Goal: Task Accomplishment & Management: Manage account settings

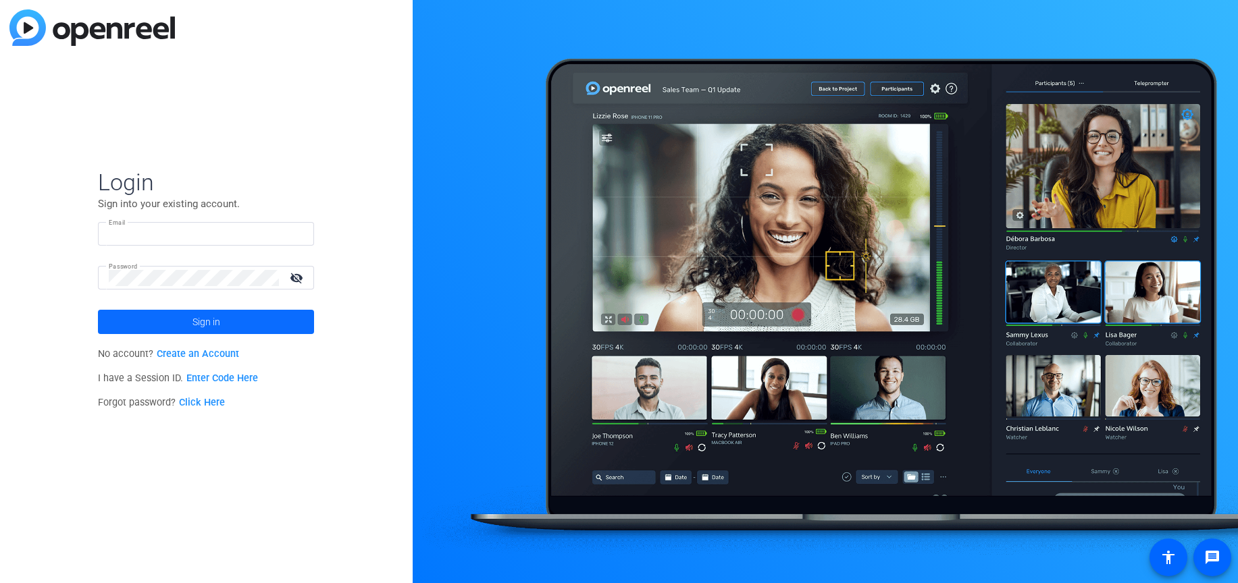
type input "[PERSON_NAME][EMAIL_ADDRESS][PERSON_NAME][DOMAIN_NAME]."
click at [208, 314] on span "Sign in" at bounding box center [206, 322] width 28 height 34
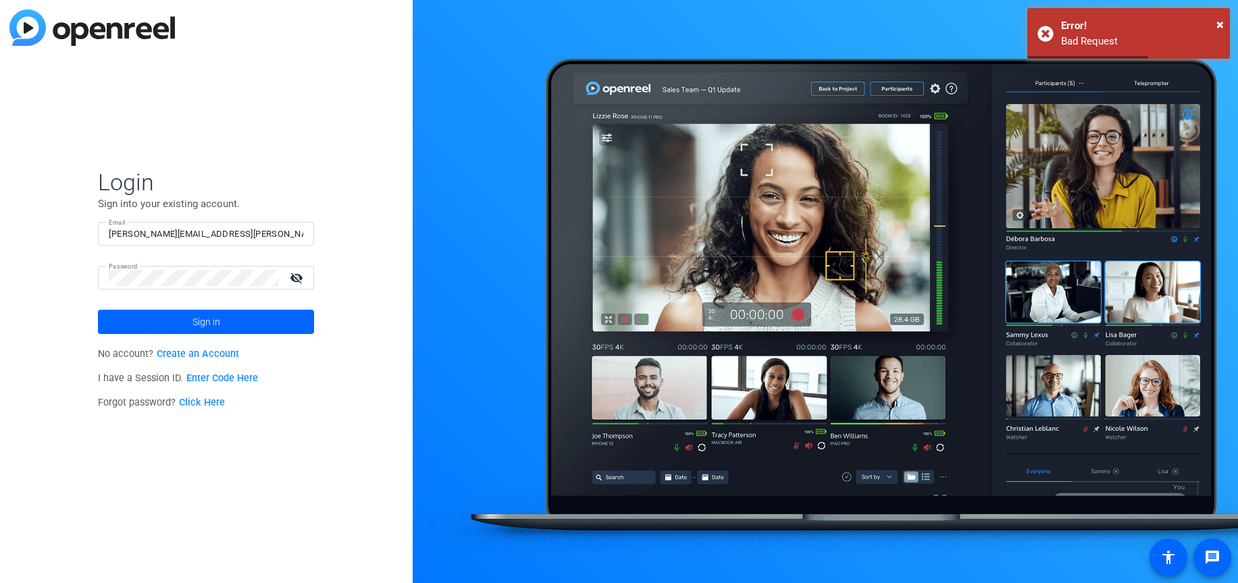
drag, startPoint x: 203, startPoint y: 232, endPoint x: 203, endPoint y: 240, distance: 8.8
click at [203, 232] on input "[PERSON_NAME][EMAIL_ADDRESS][PERSON_NAME][DOMAIN_NAME]." at bounding box center [206, 234] width 194 height 16
click at [193, 241] on input "[PERSON_NAME][EMAIL_ADDRESS][PERSON_NAME][DOMAIN_NAME]." at bounding box center [206, 234] width 194 height 16
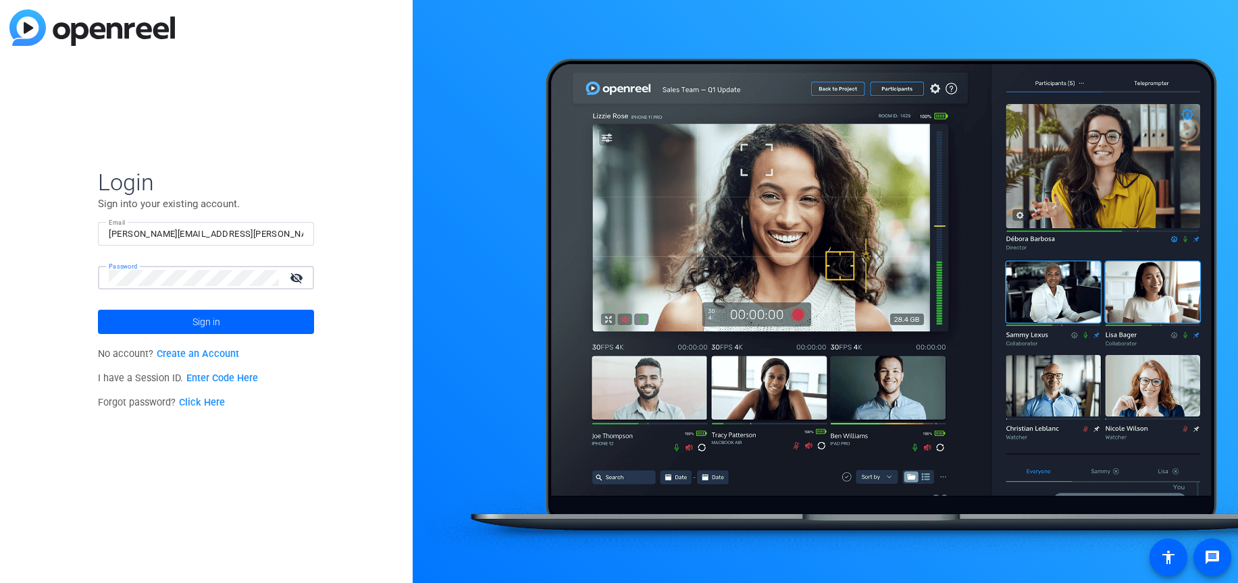
click at [307, 275] on mat-icon "visibility_off" at bounding box center [298, 278] width 32 height 20
click at [181, 319] on span at bounding box center [206, 322] width 216 height 32
click at [98, 310] on button "Sign in" at bounding box center [206, 322] width 216 height 24
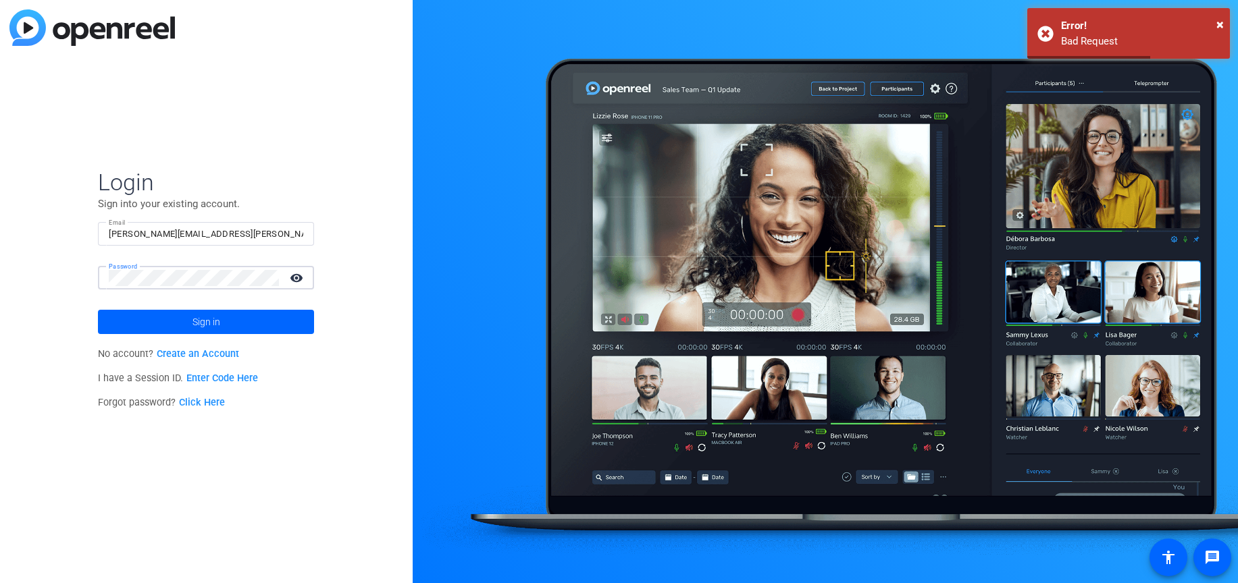
click at [391, 220] on div "Login Sign into your existing account. Email alexander.clark@capitalone.com. Pa…" at bounding box center [206, 291] width 413 height 583
click at [213, 288] on div at bounding box center [194, 278] width 170 height 24
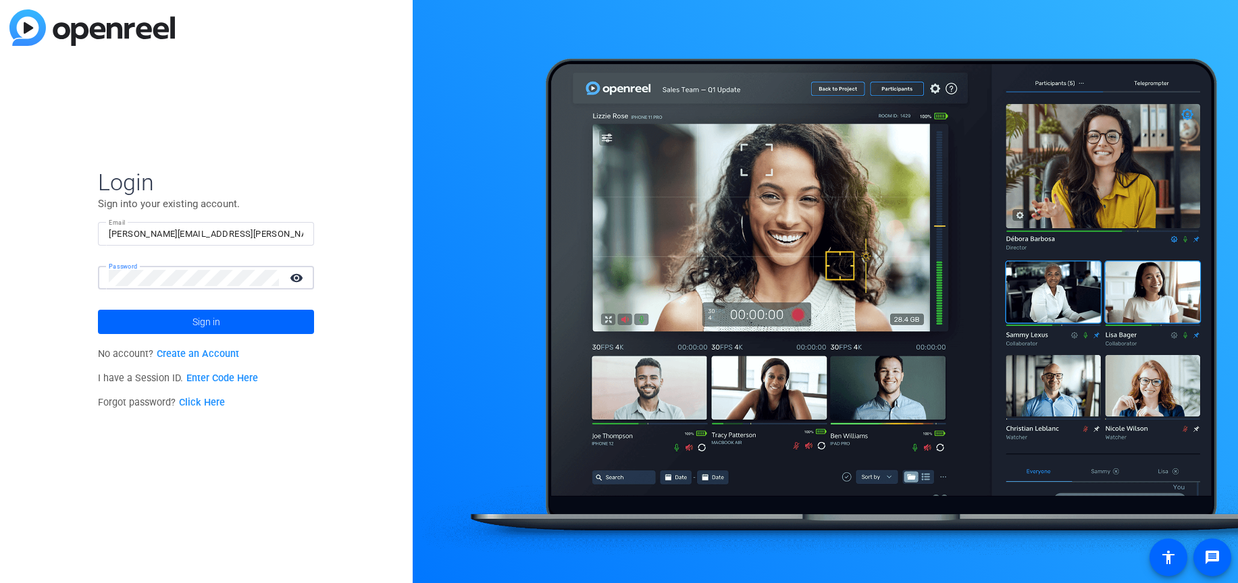
click at [194, 405] on link "Click Here" at bounding box center [202, 402] width 46 height 11
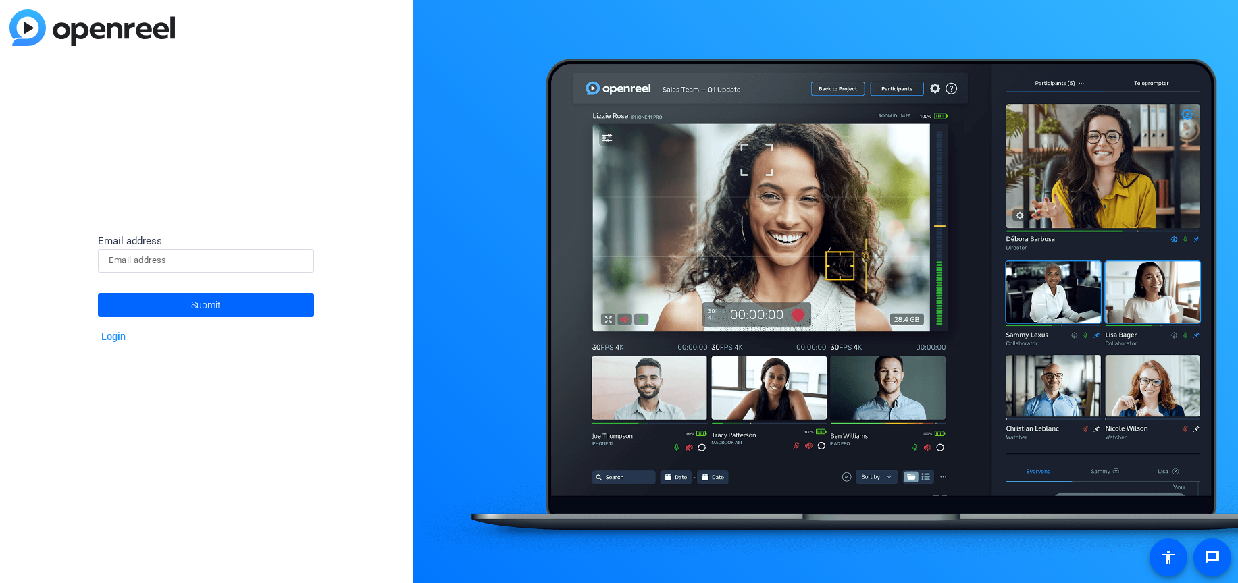
click at [263, 269] on input at bounding box center [206, 260] width 194 height 16
type input "[PERSON_NAME][EMAIL_ADDRESS][PERSON_NAME][DOMAIN_NAME]."
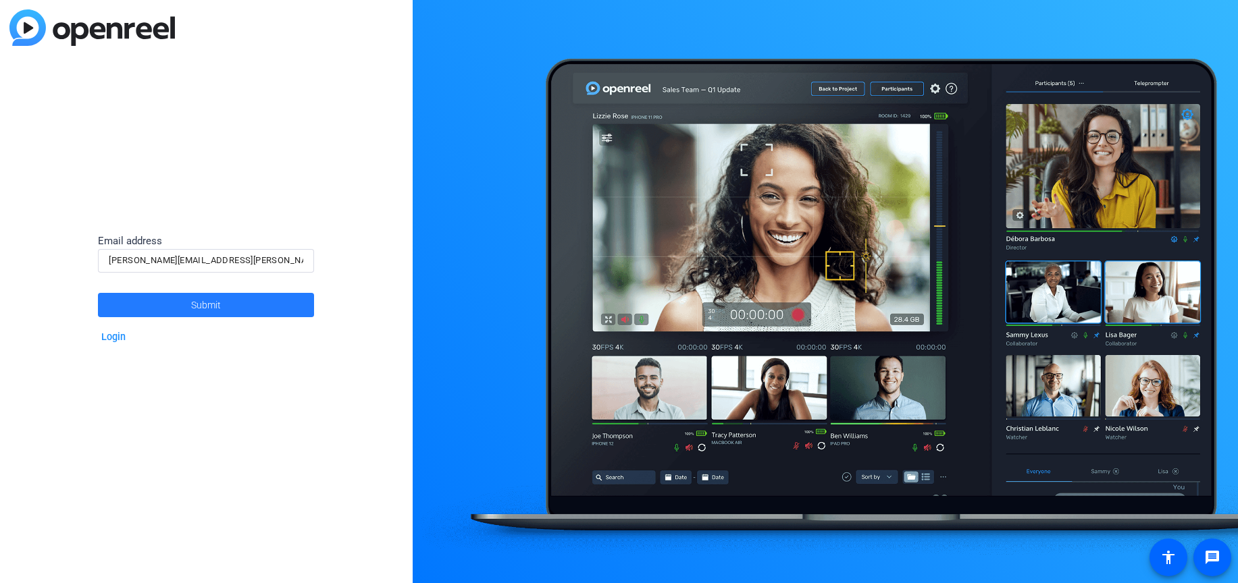
click at [188, 304] on span at bounding box center [206, 305] width 216 height 32
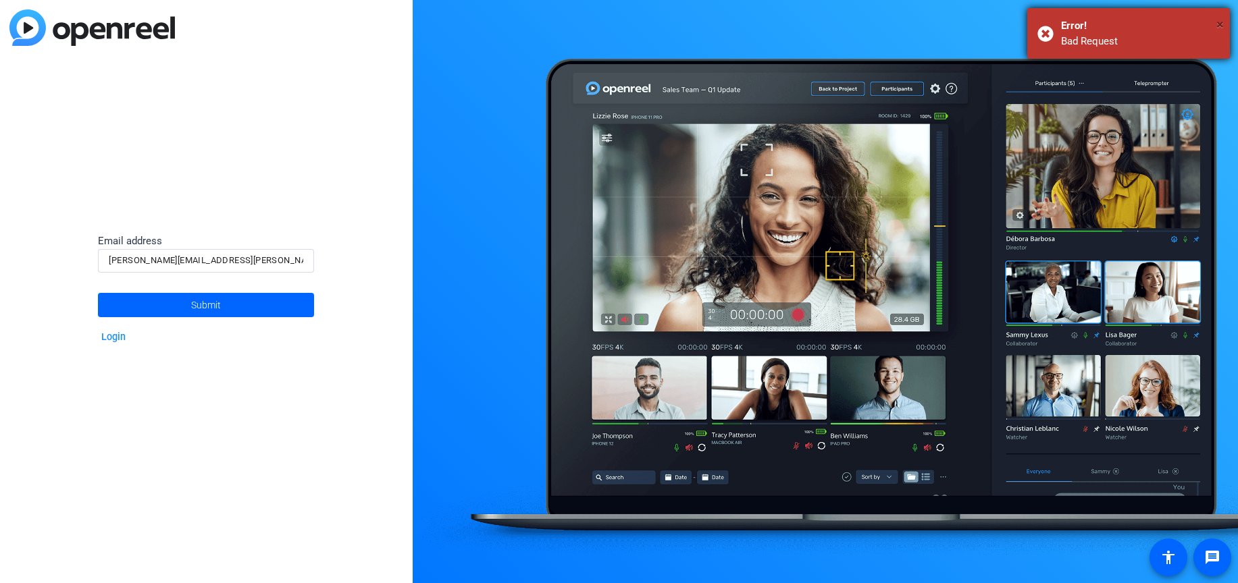
click at [1217, 26] on span "×" at bounding box center [1219, 24] width 7 height 16
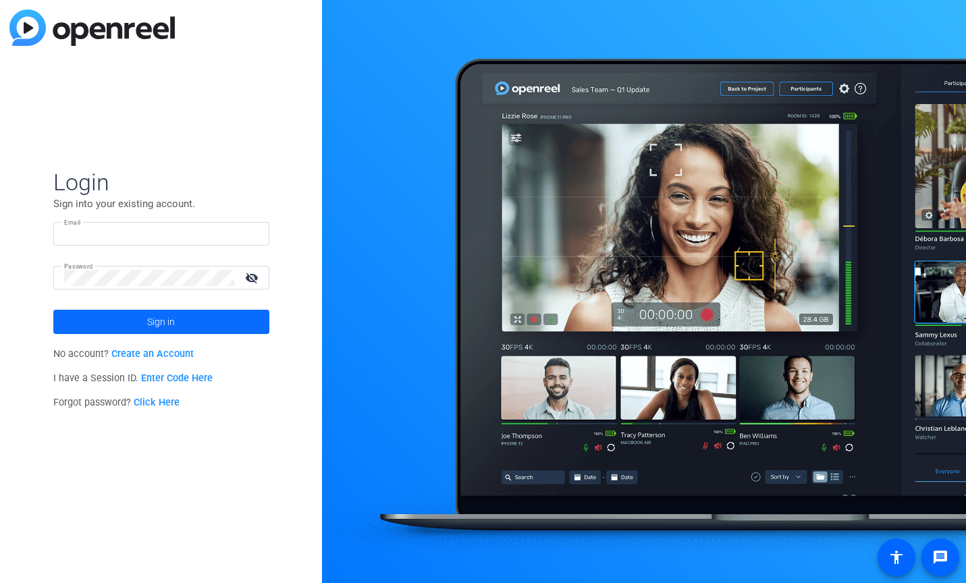
type input "[PERSON_NAME][EMAIL_ADDRESS][PERSON_NAME][DOMAIN_NAME]."
click at [155, 331] on span "Sign in" at bounding box center [161, 322] width 28 height 34
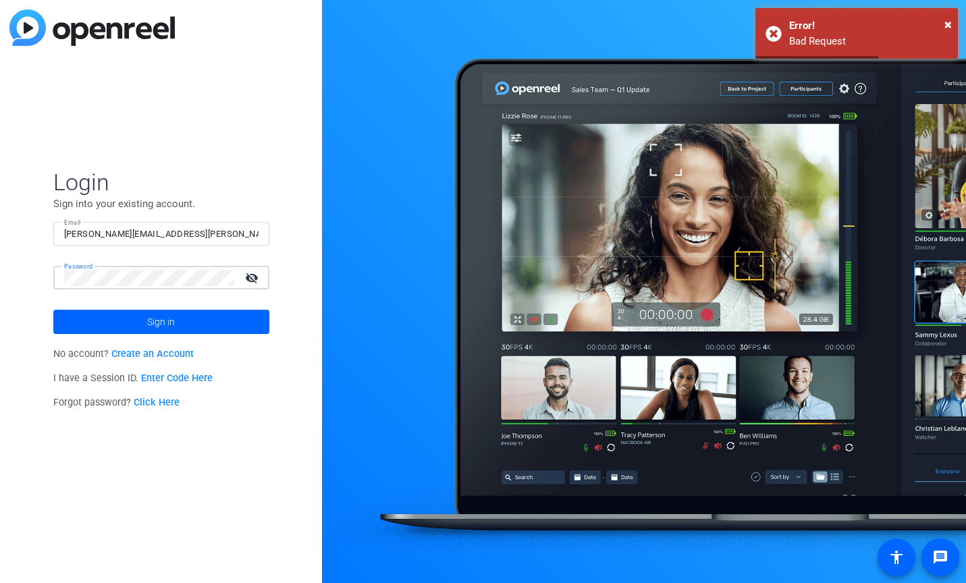
click at [250, 273] on mat-icon "visibility_off" at bounding box center [253, 278] width 32 height 20
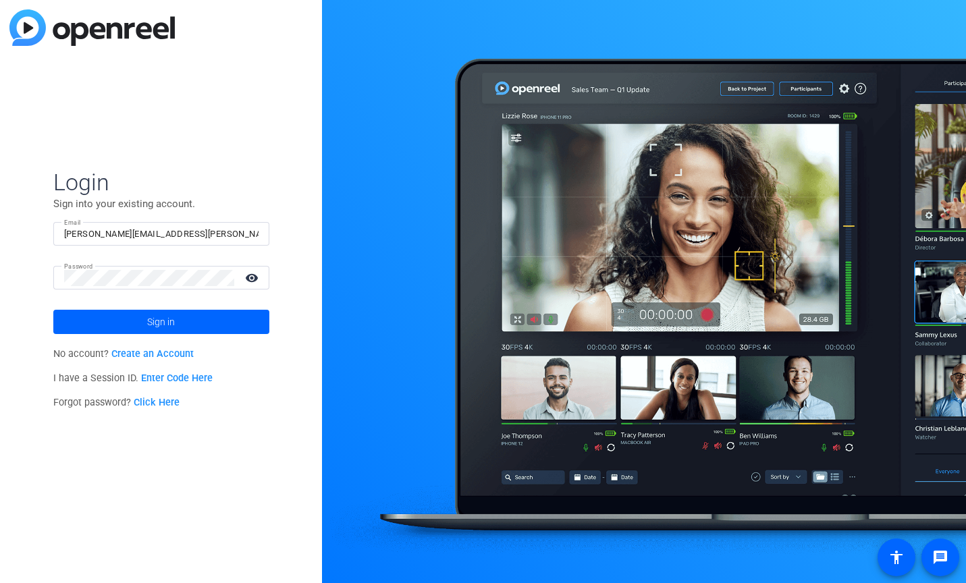
click at [159, 401] on link "Click Here" at bounding box center [157, 402] width 46 height 11
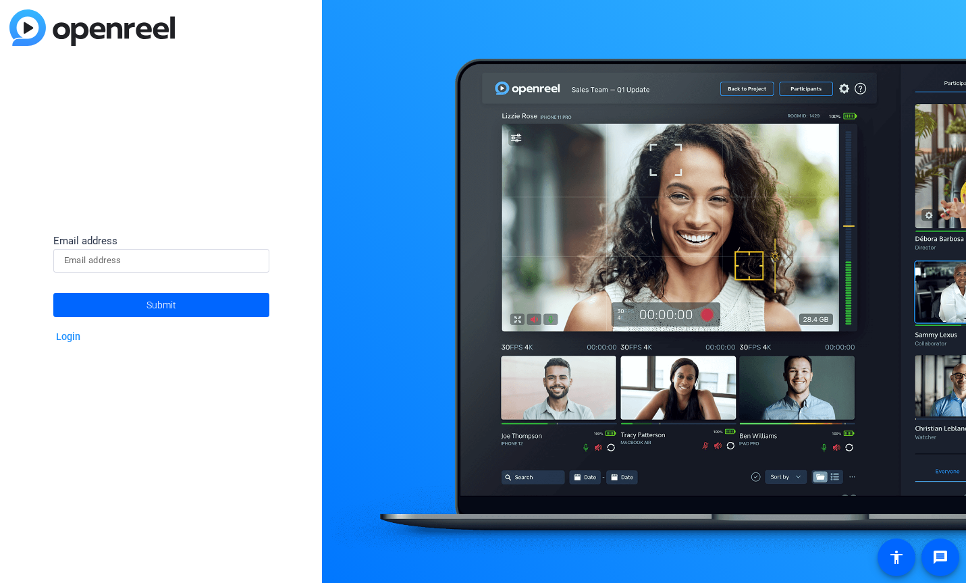
click at [104, 250] on div at bounding box center [161, 261] width 194 height 24
click at [113, 257] on input at bounding box center [161, 260] width 194 height 16
type input "[PERSON_NAME][EMAIL_ADDRESS][PERSON_NAME][DOMAIN_NAME]"
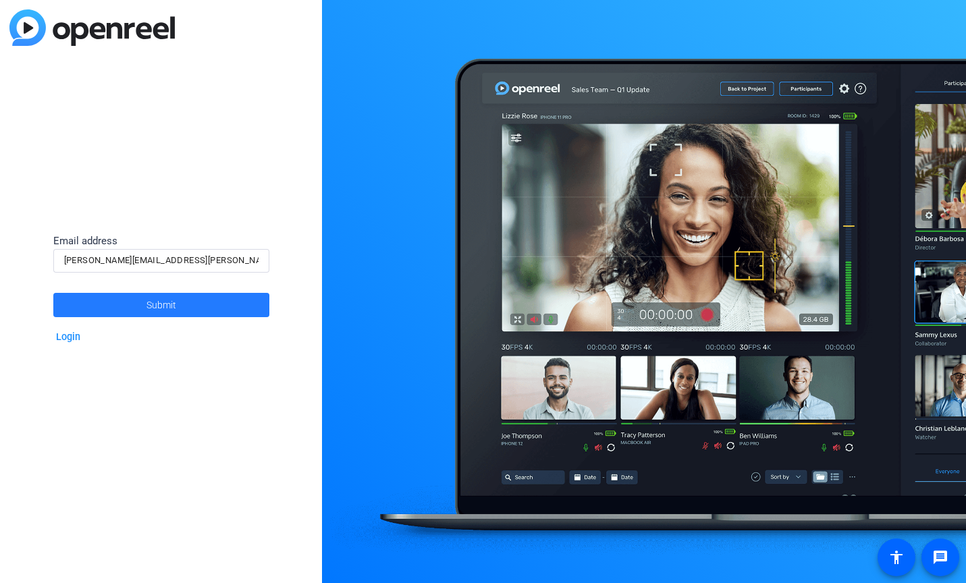
click at [82, 307] on span at bounding box center [161, 305] width 216 height 32
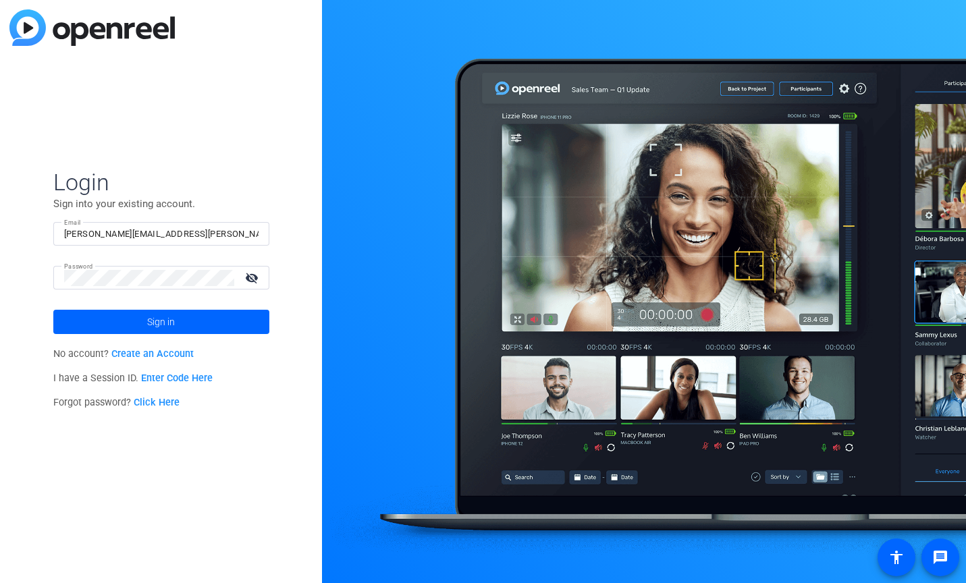
drag, startPoint x: 965, startPoint y: 152, endPoint x: 989, endPoint y: 153, distance: 24.3
click at [966, 153] on html "Accessibility Screen-Reader Guide, Feedback, and Issue Reporting | New window L…" at bounding box center [483, 291] width 966 height 583
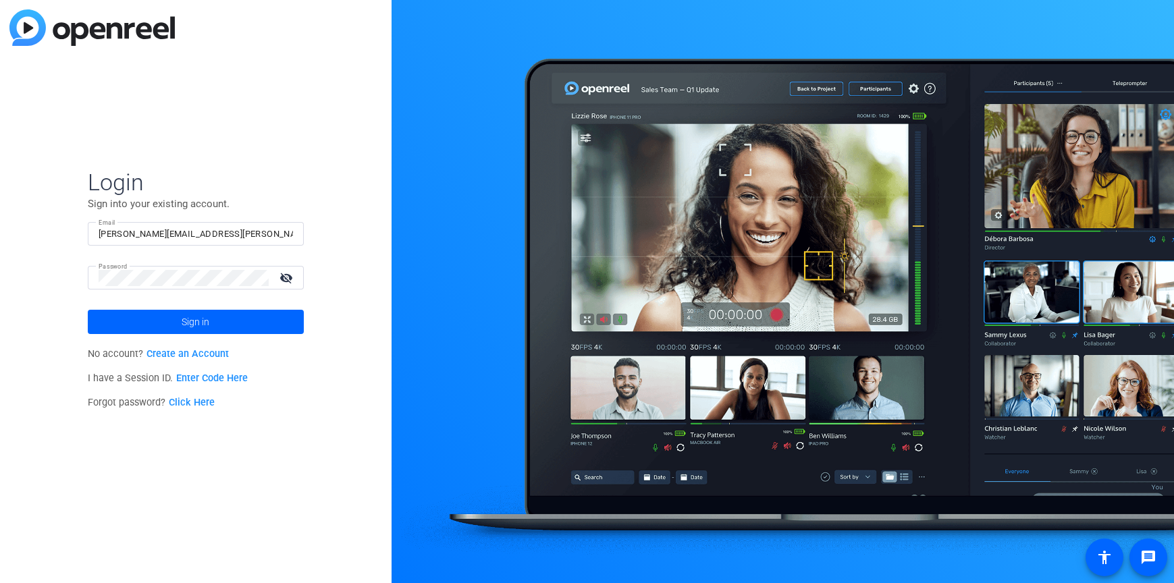
click at [186, 242] on div "[PERSON_NAME][EMAIL_ADDRESS][PERSON_NAME][DOMAIN_NAME]." at bounding box center [196, 234] width 194 height 24
click at [188, 234] on input "[PERSON_NAME][EMAIL_ADDRESS][PERSON_NAME][DOMAIN_NAME]." at bounding box center [196, 234] width 194 height 16
type input "[PERSON_NAME][EMAIL_ADDRESS][PERSON_NAME][DOMAIN_NAME]"
click at [88, 310] on button "Sign in" at bounding box center [196, 322] width 216 height 24
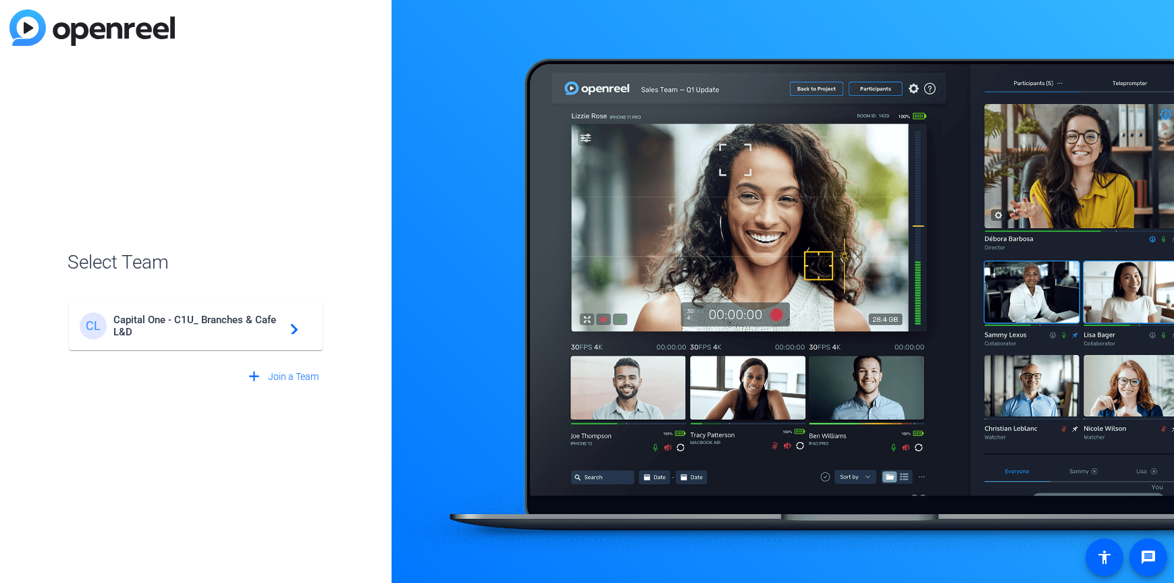
click at [228, 315] on span "Capital One - C1U_ Branches & Cafe L&D" at bounding box center [197, 326] width 169 height 24
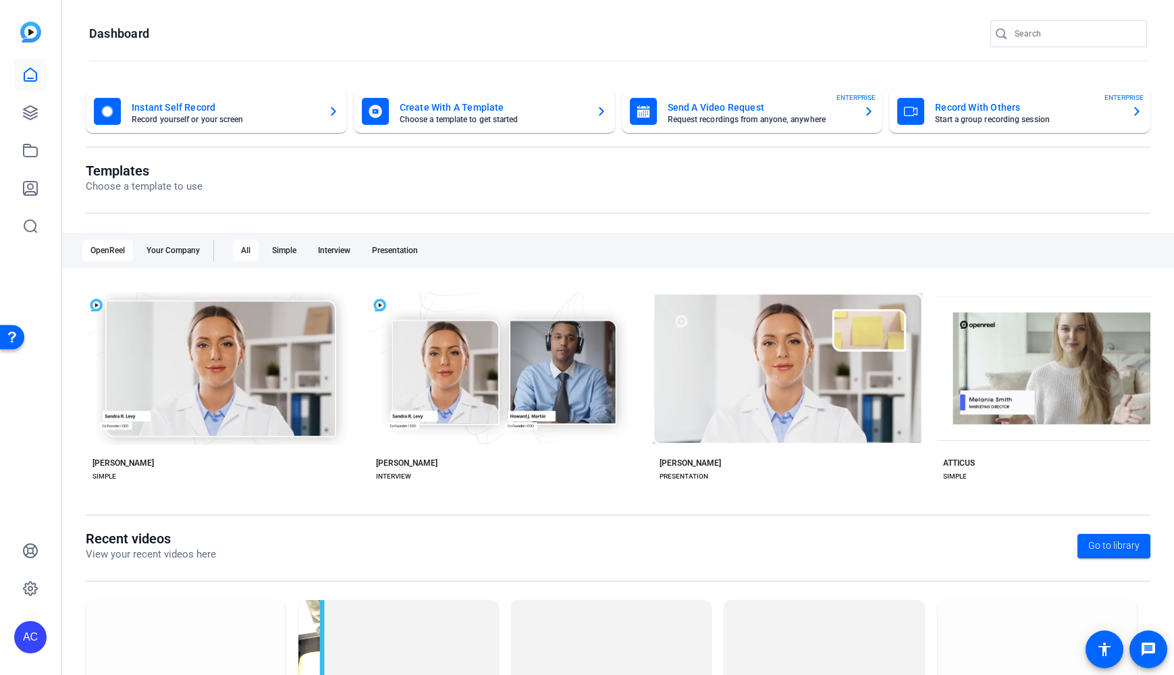
click at [26, 583] on div "AC" at bounding box center [30, 637] width 32 height 32
click at [41, 497] on div at bounding box center [587, 337] width 1174 height 675
click at [29, 107] on icon at bounding box center [31, 113] width 14 height 14
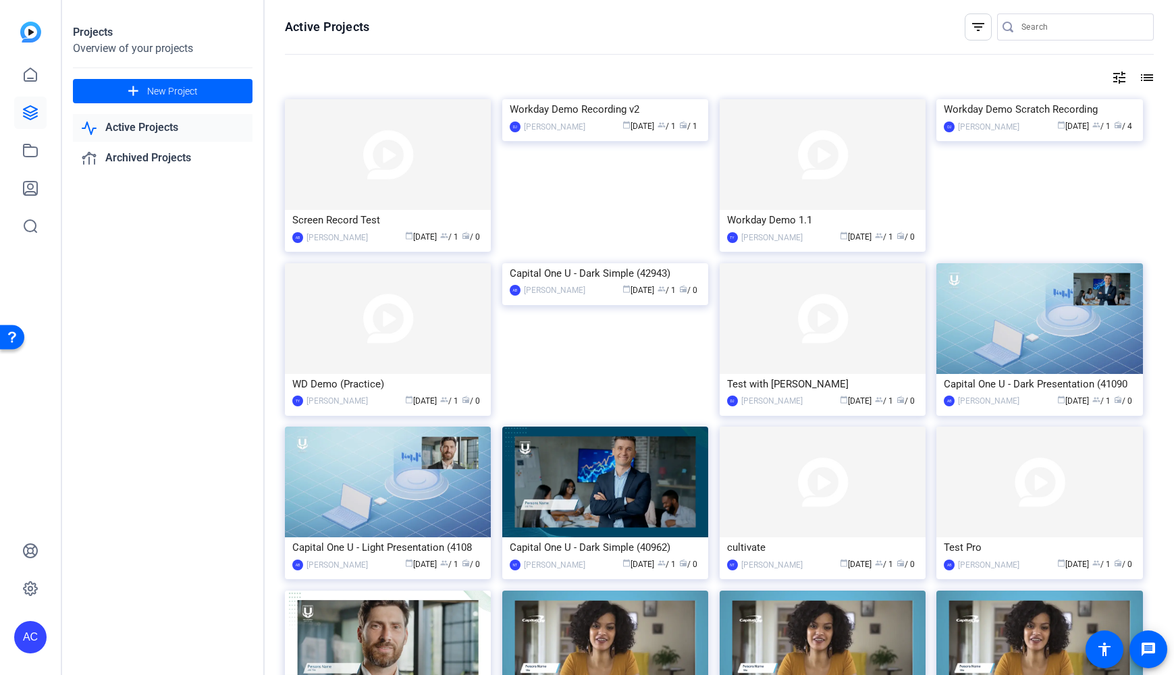
click at [32, 38] on img at bounding box center [30, 32] width 21 height 21
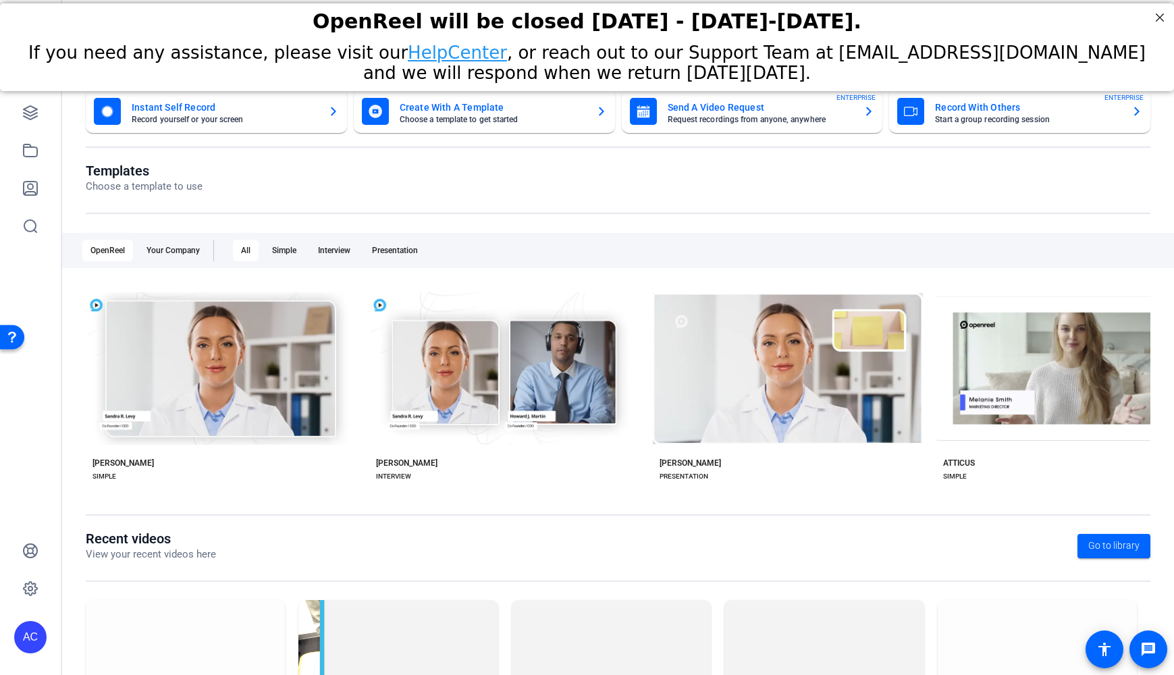
click at [36, 583] on div "AC" at bounding box center [30, 637] width 32 height 32
click at [79, 583] on div "Capital One - C1U_ Branches & Cafe L&D" at bounding box center [108, 622] width 95 height 41
click at [42, 583] on div "AC" at bounding box center [30, 637] width 32 height 32
click at [33, 583] on div "AC" at bounding box center [38, 604] width 32 height 32
click at [132, 583] on img at bounding box center [185, 656] width 199 height 112
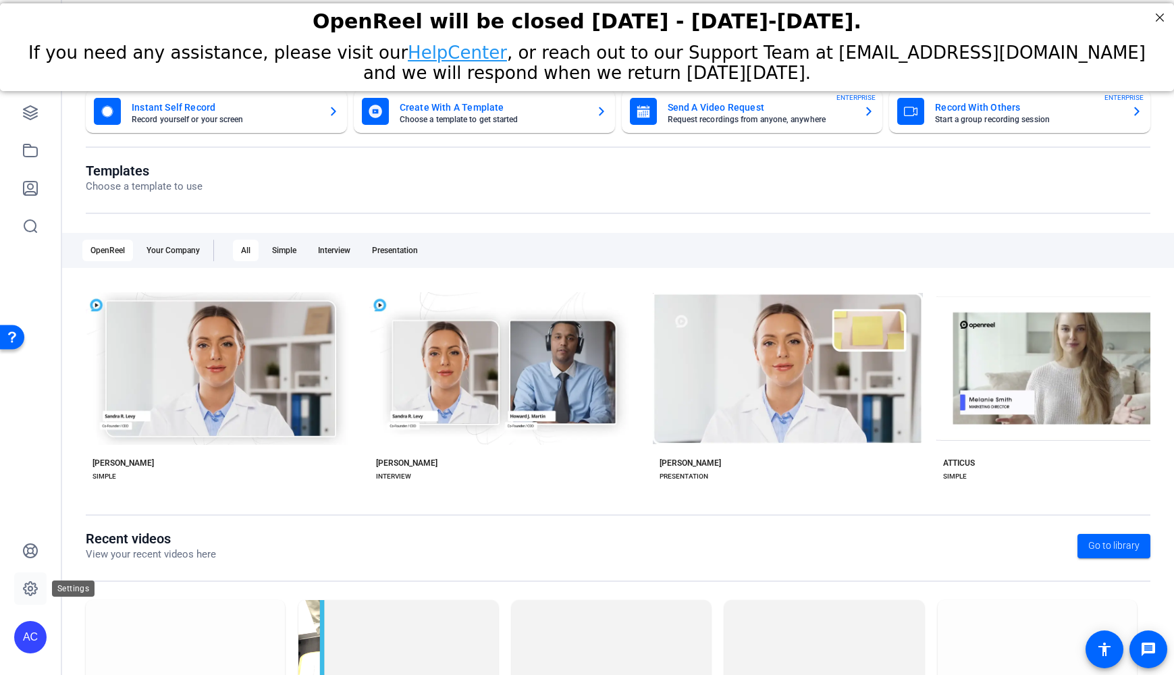
click at [34, 583] on icon at bounding box center [31, 589] width 14 height 14
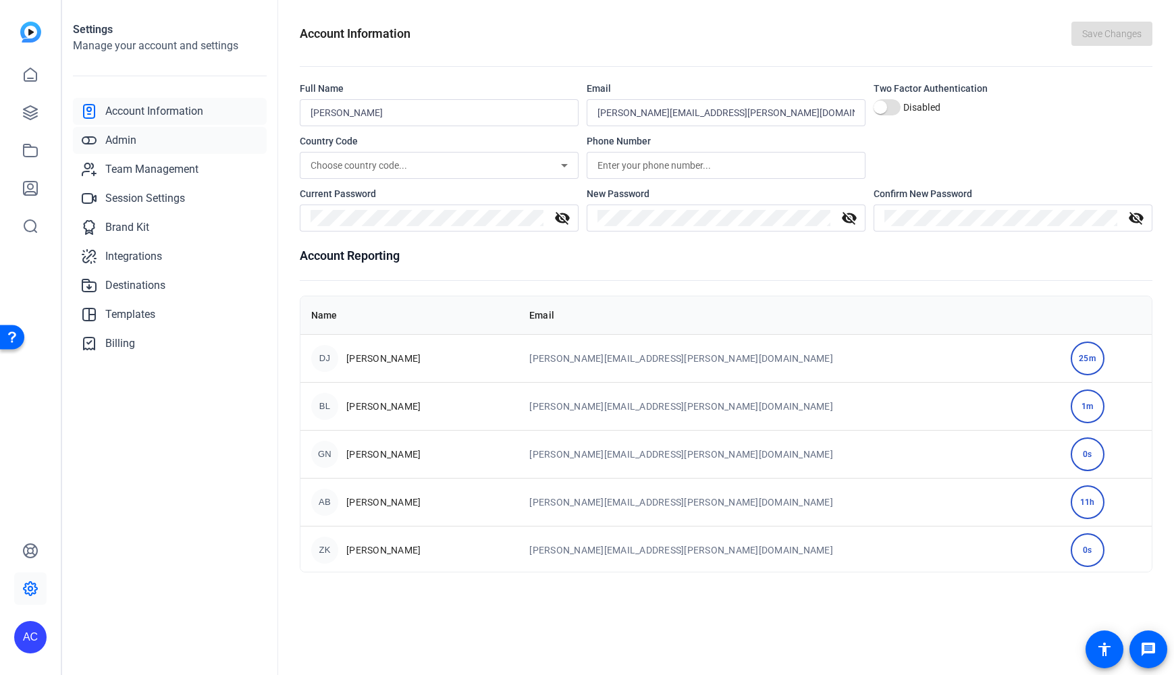
click at [147, 143] on link "Admin" at bounding box center [170, 140] width 194 height 27
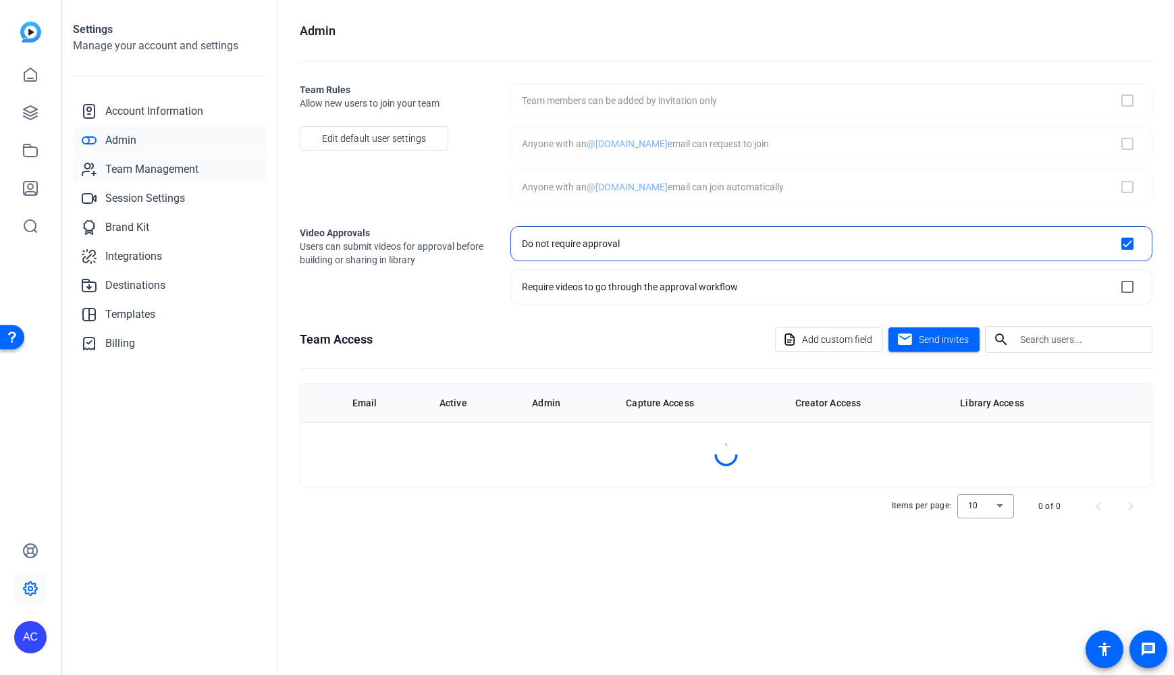
checkbox input "true"
